Goal: Information Seeking & Learning: Learn about a topic

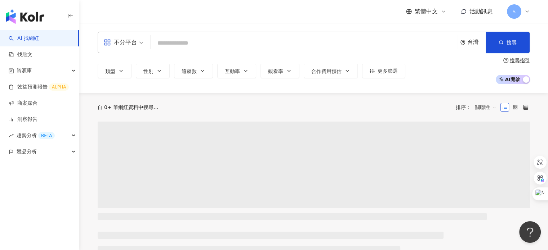
click at [512, 14] on span "S" at bounding box center [513, 12] width 3 height 8
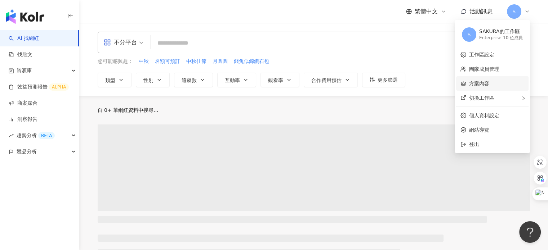
click at [486, 85] on link "方案內容" at bounding box center [479, 84] width 20 height 6
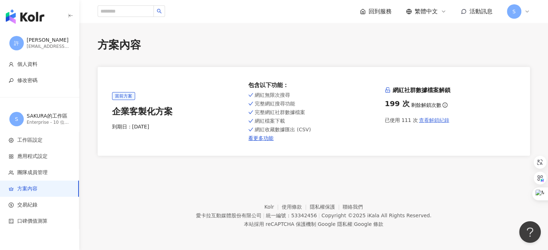
click at [437, 119] on span "查看解鎖紀錄" at bounding box center [434, 120] width 30 height 6
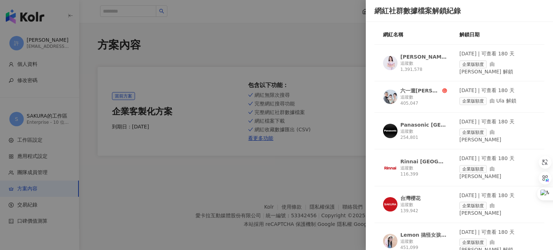
click at [414, 56] on div "[PERSON_NAME][PERSON_NAME]" at bounding box center [424, 56] width 47 height 7
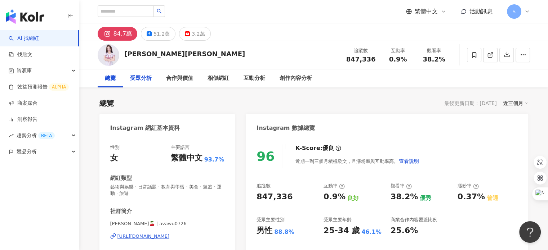
click at [142, 82] on div "受眾分析" at bounding box center [141, 78] width 22 height 9
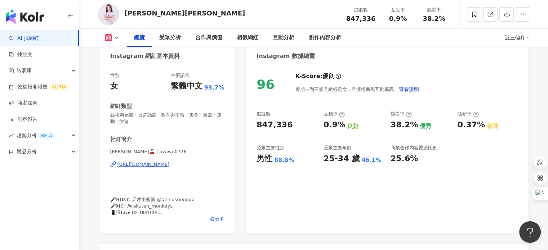
scroll to position [36, 0]
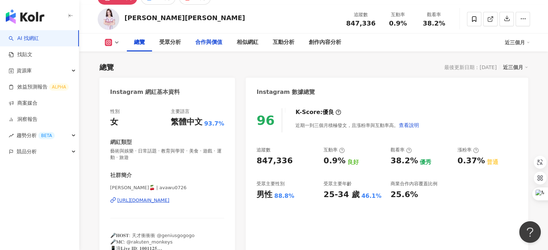
click at [199, 42] on div "合作與價值" at bounding box center [208, 42] width 27 height 9
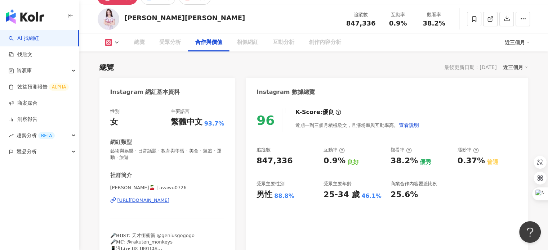
scroll to position [982, 0]
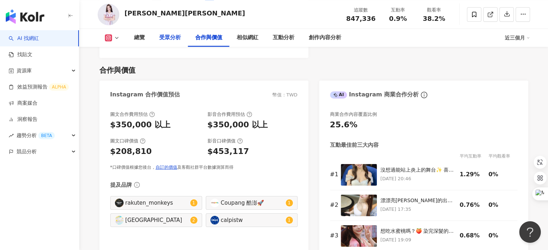
click at [175, 40] on div "受眾分析" at bounding box center [170, 38] width 22 height 9
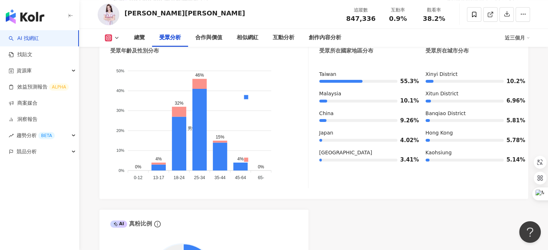
scroll to position [795, 0]
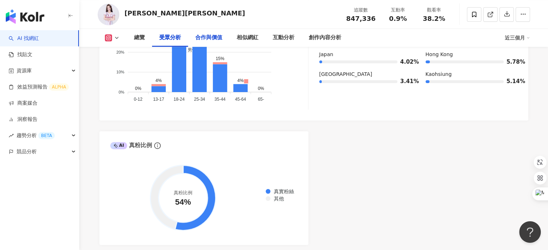
click at [214, 39] on div "合作與價值" at bounding box center [208, 38] width 27 height 9
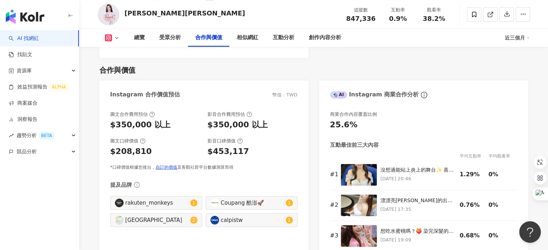
click at [214, 39] on div "合作與價值" at bounding box center [208, 38] width 27 height 9
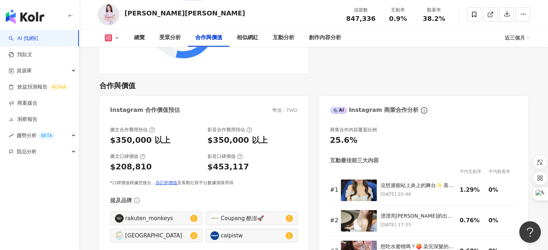
scroll to position [979, 0]
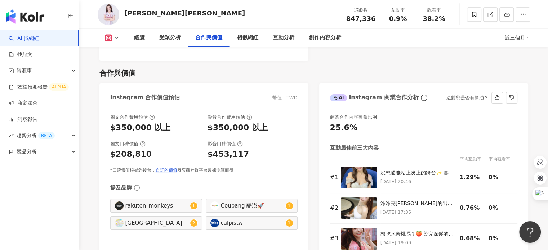
click at [467, 122] on div "25.6%" at bounding box center [423, 127] width 187 height 11
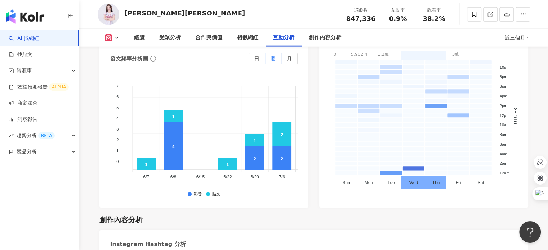
scroll to position [1988, 0]
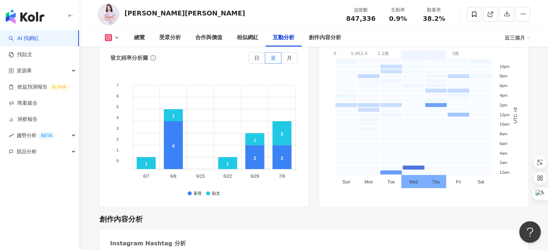
click at [110, 39] on icon at bounding box center [108, 38] width 4 height 4
click at [113, 69] on button "Facebook" at bounding box center [123, 68] width 43 height 10
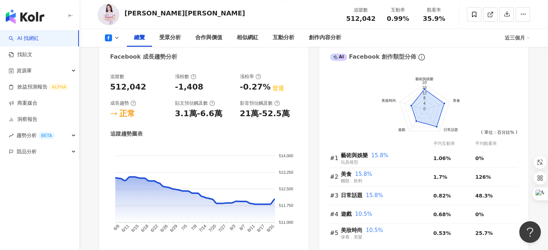
scroll to position [415, 0]
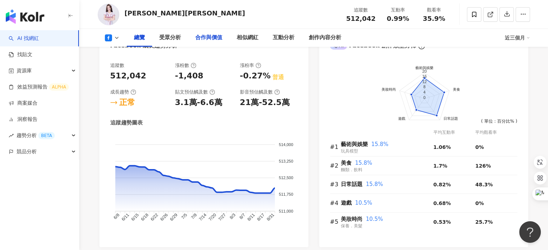
click at [205, 37] on div "合作與價值" at bounding box center [208, 38] width 27 height 9
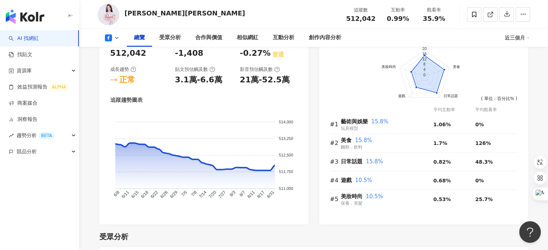
scroll to position [359, 0]
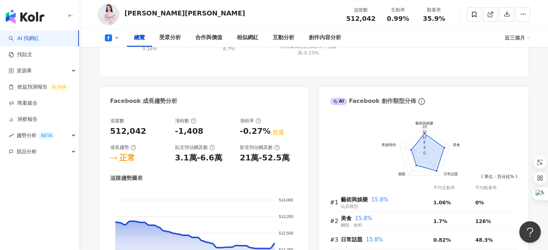
click at [116, 37] on icon at bounding box center [117, 38] width 6 height 6
click at [117, 53] on button "Instagram" at bounding box center [123, 51] width 43 height 10
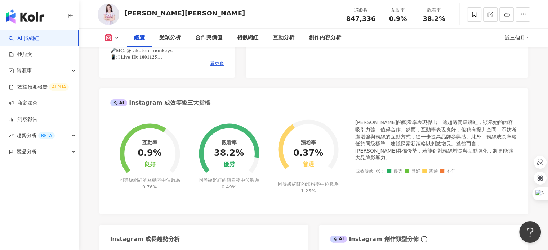
scroll to position [215, 0]
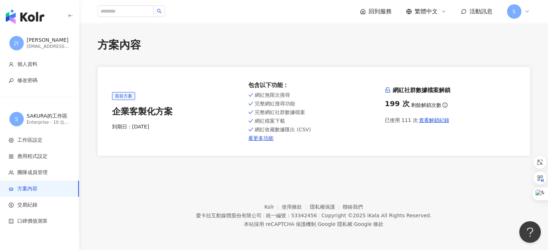
click at [514, 15] on span "S" at bounding box center [514, 11] width 14 height 14
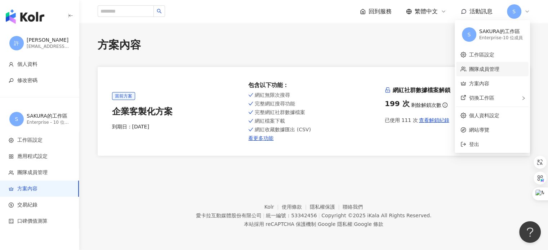
click at [487, 68] on link "團隊成員管理" at bounding box center [484, 69] width 30 height 6
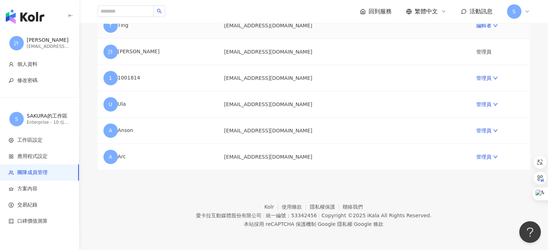
scroll to position [237, 0]
click at [493, 160] on icon "down" at bounding box center [495, 157] width 5 height 5
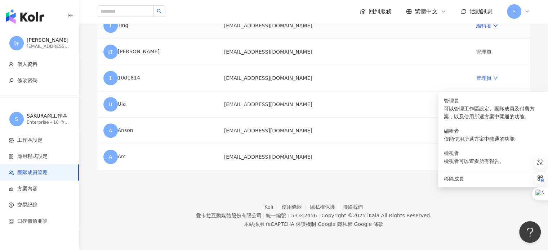
click at [483, 39] on td "編輯者" at bounding box center [499, 26] width 59 height 26
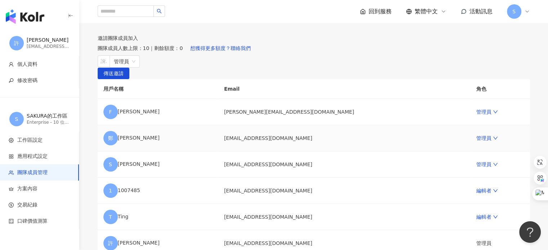
scroll to position [0, 0]
